Goal: Navigation & Orientation: Find specific page/section

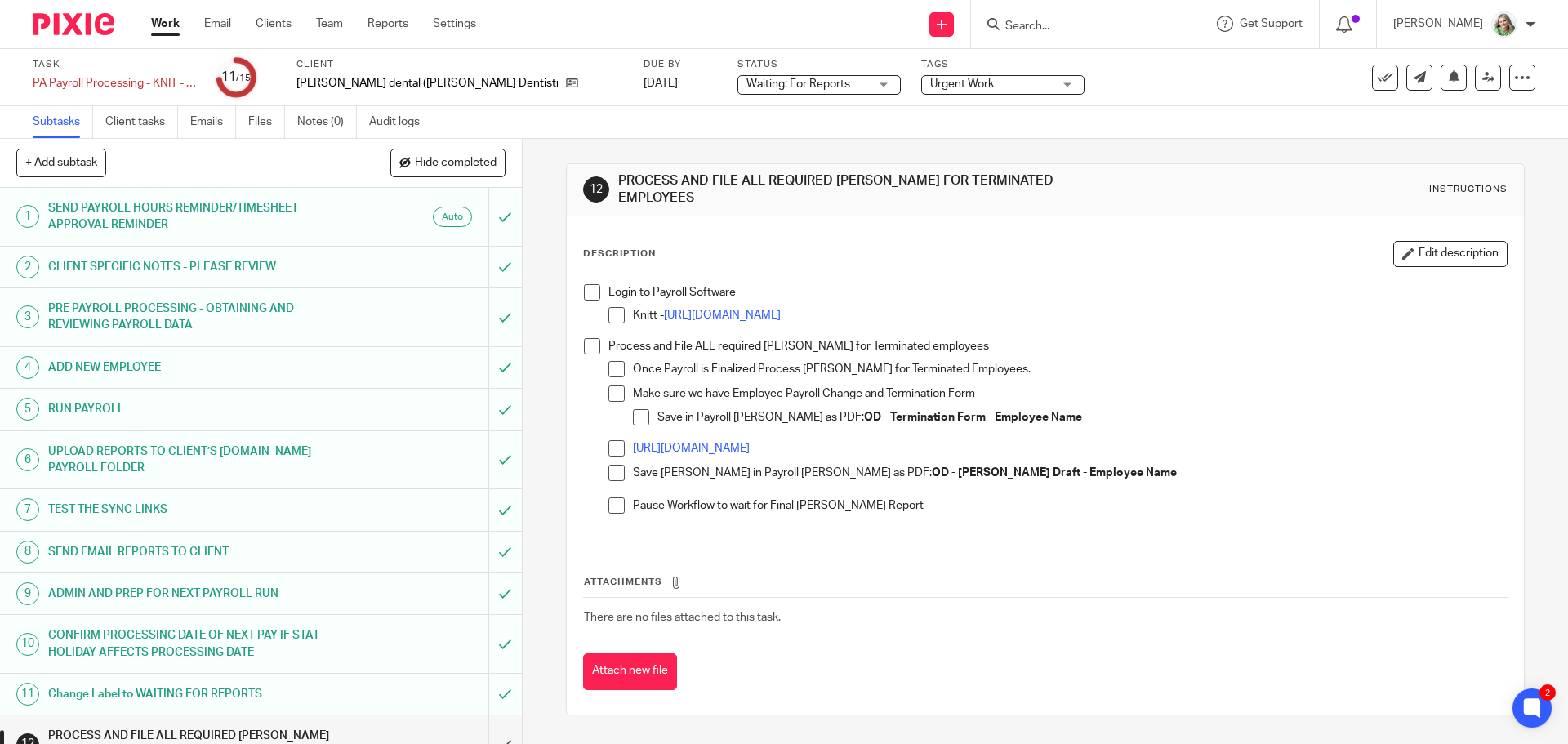
click at [163, 29] on link "Work" at bounding box center [165, 24] width 28 height 16
